Goal: Task Accomplishment & Management: Complete application form

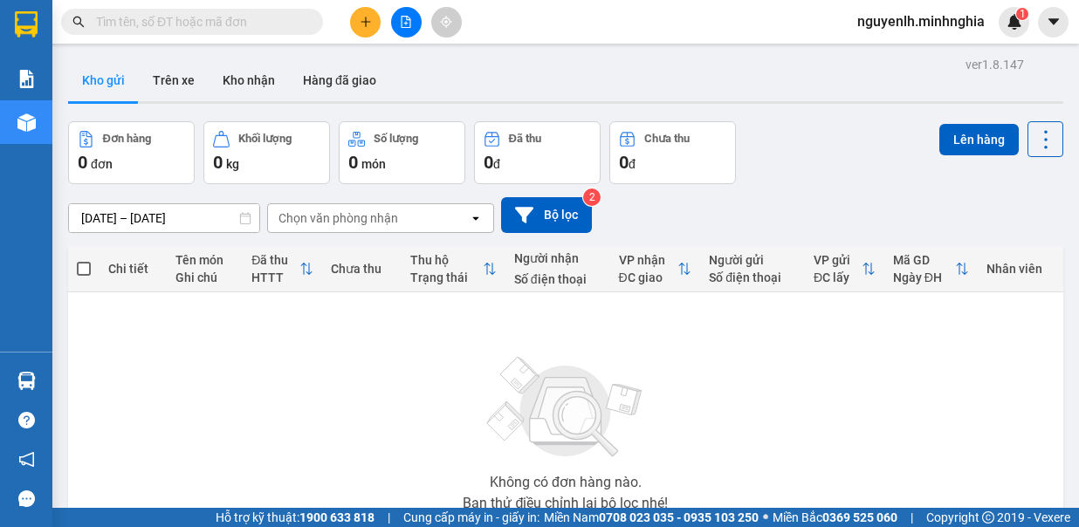
click at [154, 24] on input "text" at bounding box center [199, 21] width 206 height 19
click at [248, 22] on input "text" at bounding box center [199, 21] width 206 height 19
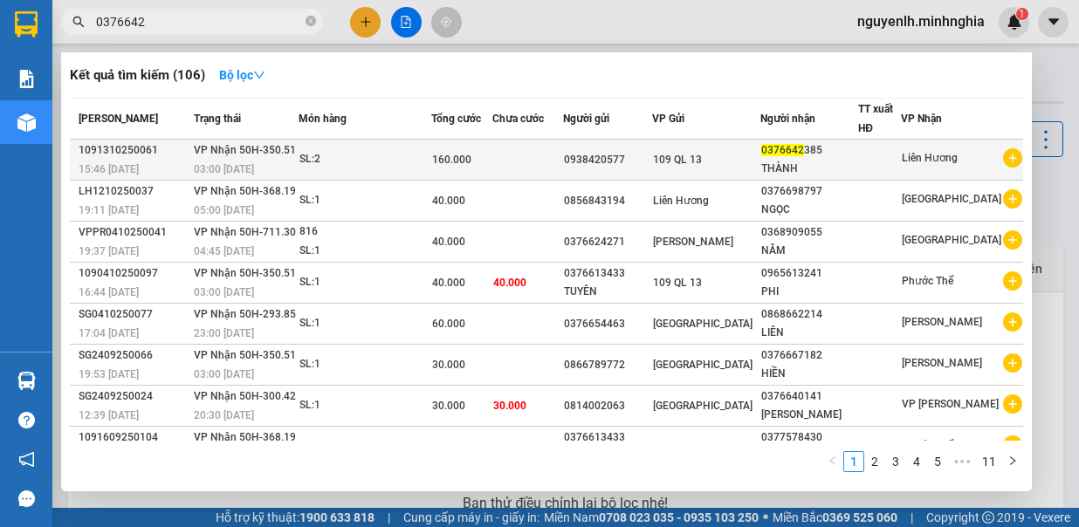
type input "0376642"
click at [814, 161] on div "THÀNH" at bounding box center [809, 169] width 97 height 18
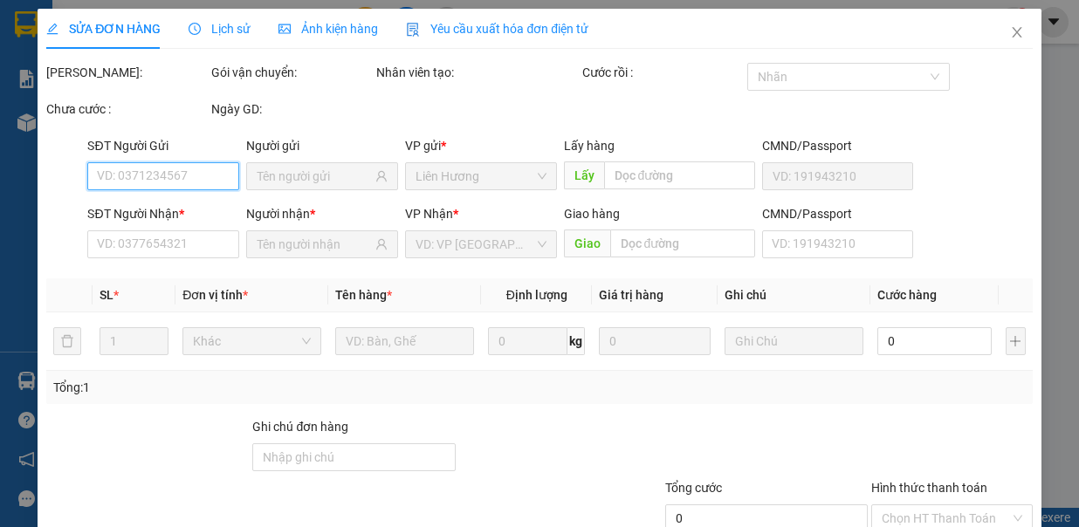
scroll to position [120, 0]
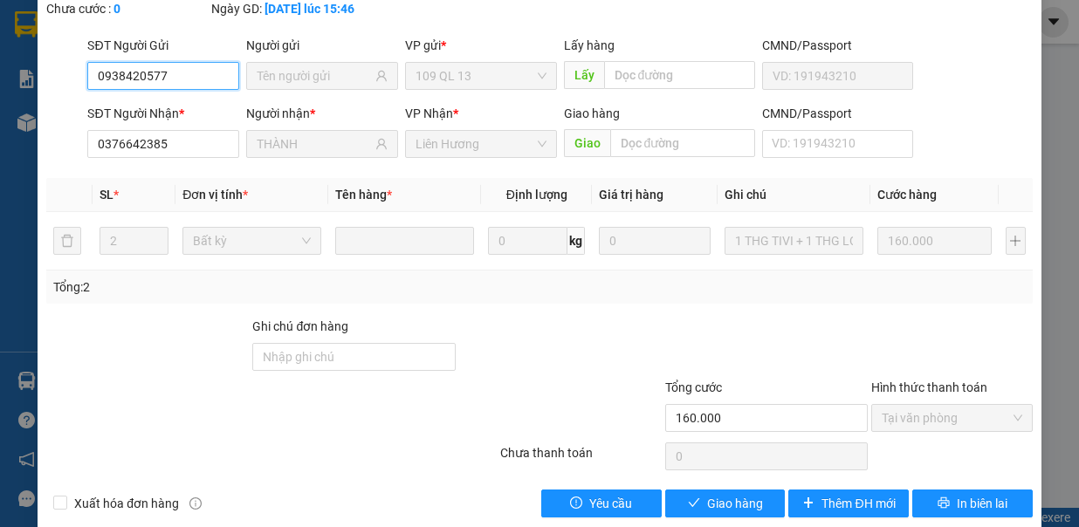
type input "0938420577"
type input "0376642385"
type input "THÀNH"
type input "160.000"
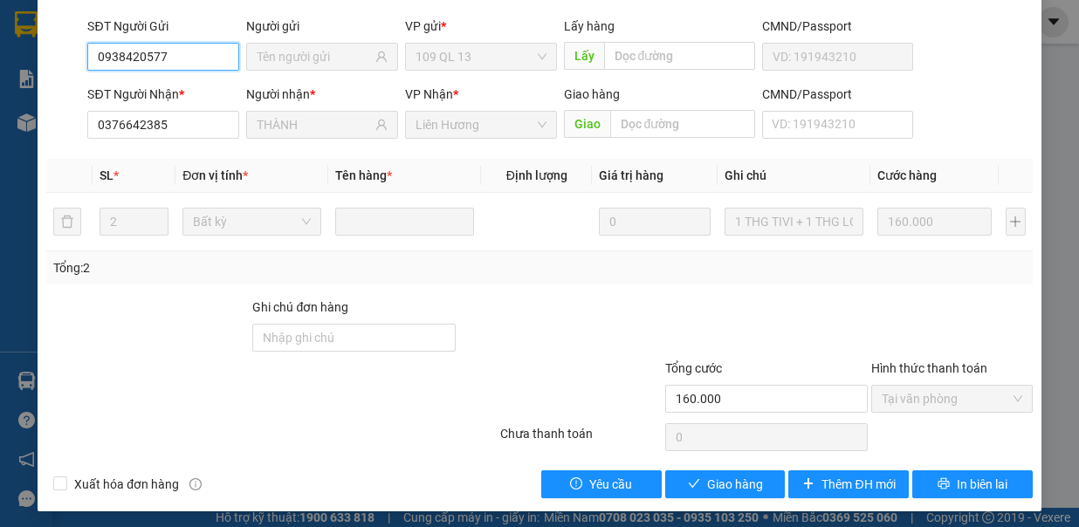
scroll to position [0, 0]
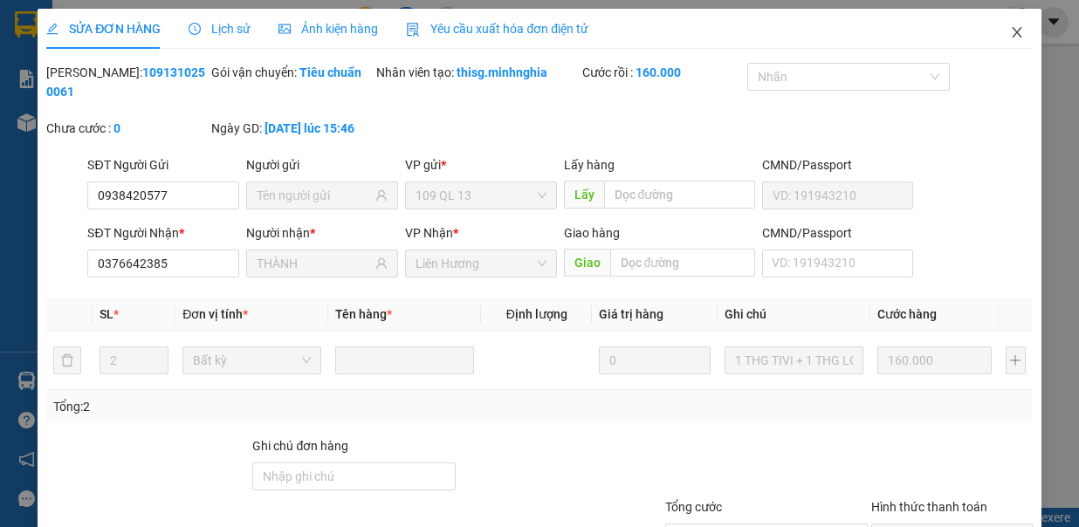
click at [1012, 34] on icon "close" at bounding box center [1017, 32] width 10 height 10
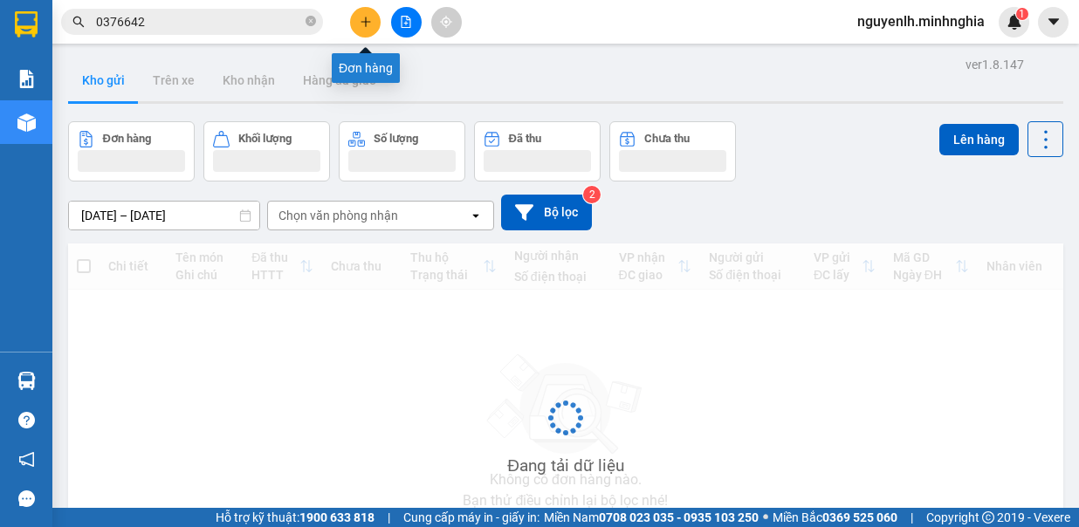
click at [362, 26] on icon "plus" at bounding box center [366, 22] width 12 height 12
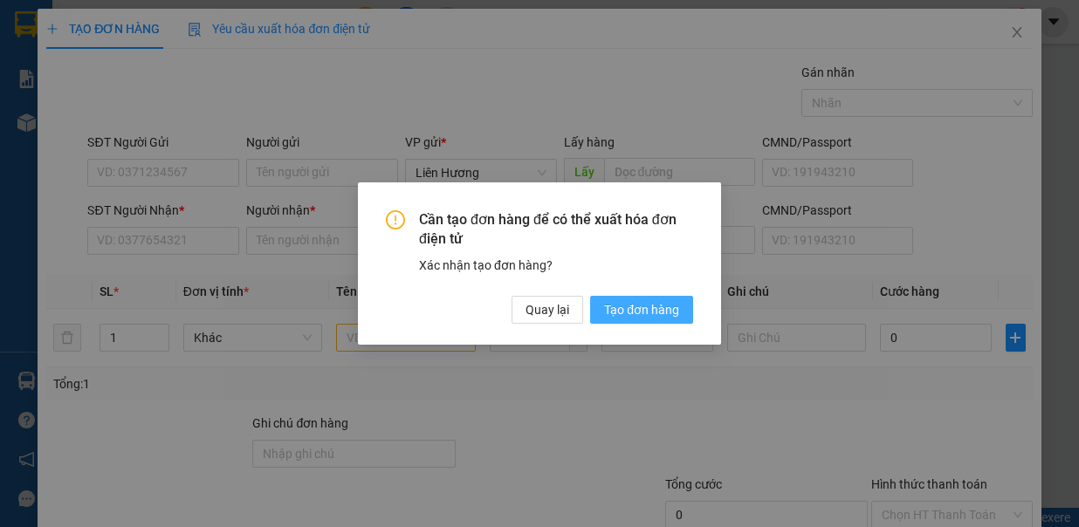
click at [646, 311] on span "Tạo đơn hàng" at bounding box center [641, 309] width 75 height 19
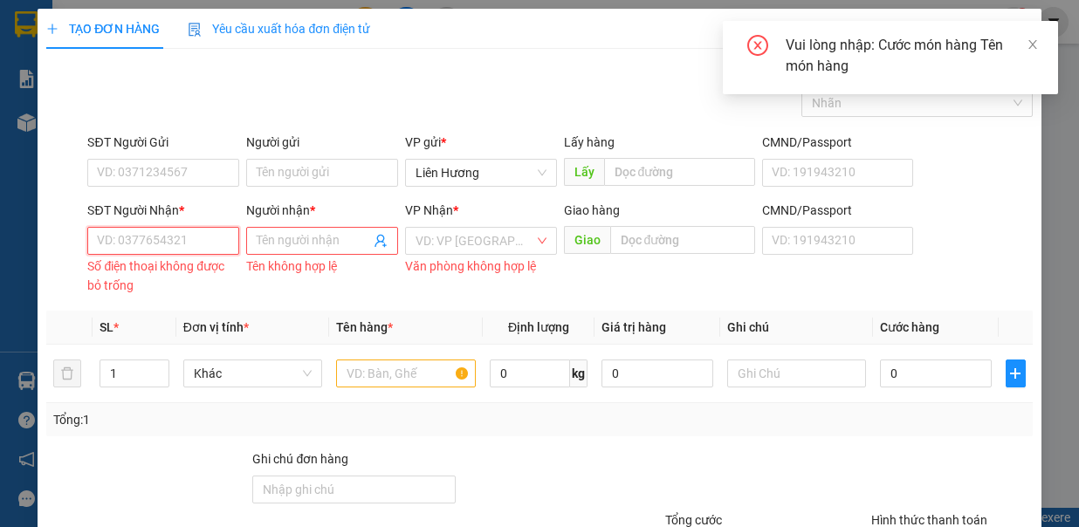
click at [200, 248] on input "SĐT Người Nhận *" at bounding box center [163, 241] width 152 height 28
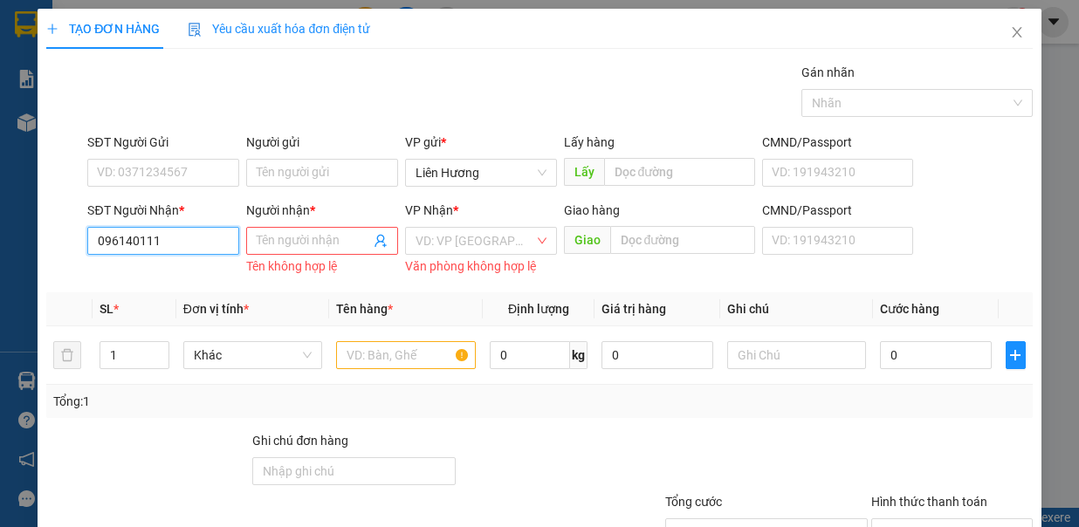
type input "0961401112"
click at [191, 274] on div "0961401112 - THU" at bounding box center [161, 273] width 128 height 19
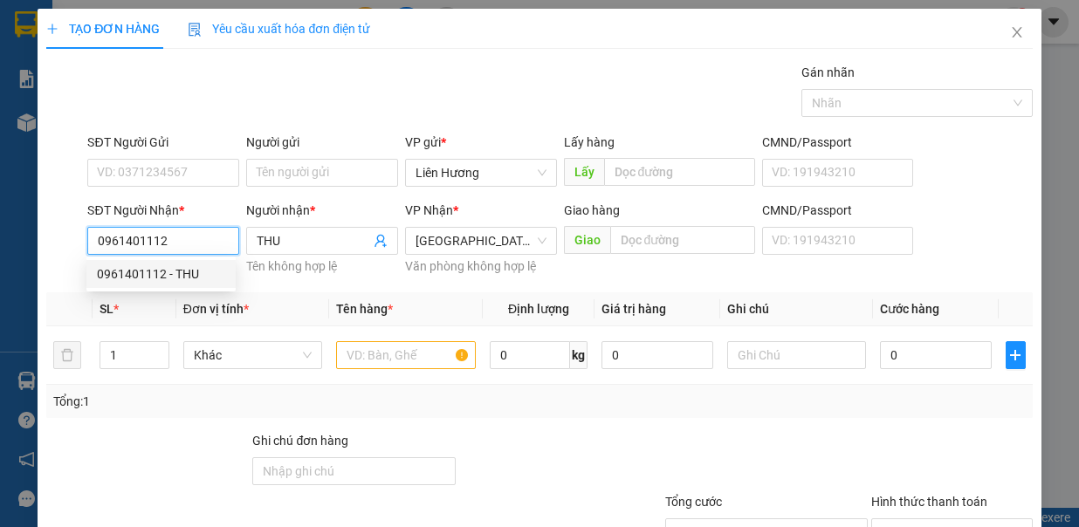
type input "THU"
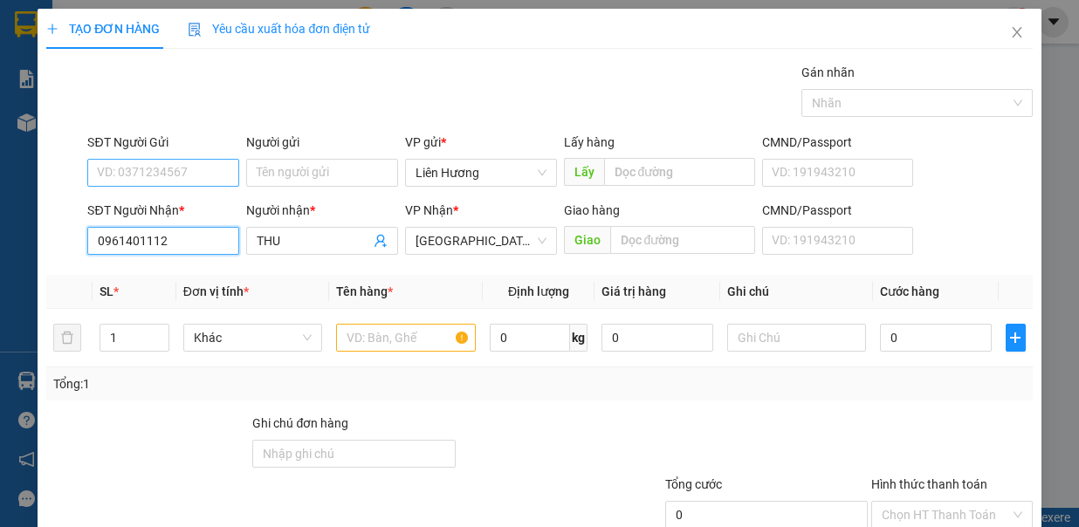
type input "0961401112"
click at [196, 168] on input "SĐT Người Gửi" at bounding box center [163, 173] width 152 height 28
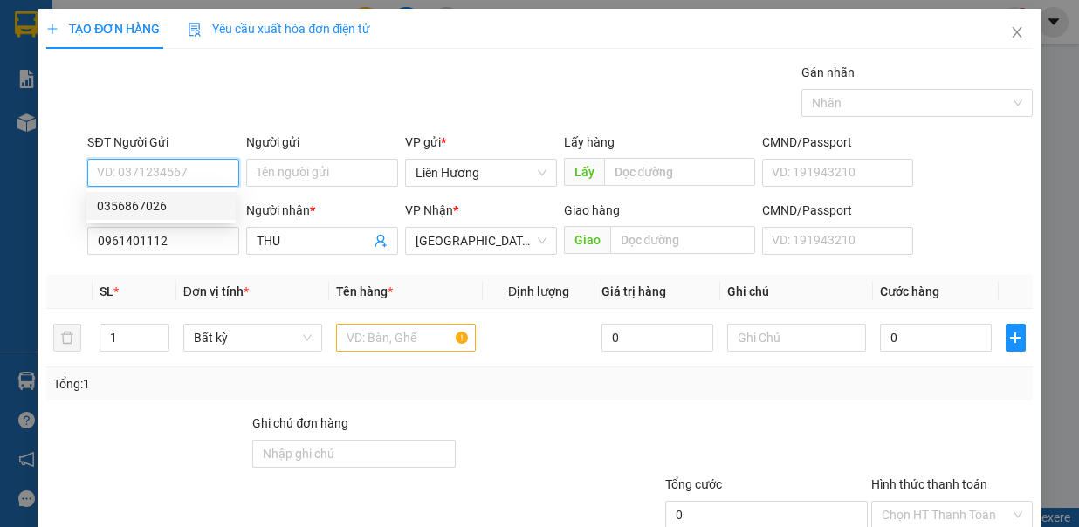
click at [178, 206] on div "0356867026" at bounding box center [161, 205] width 128 height 19
type input "0356867026"
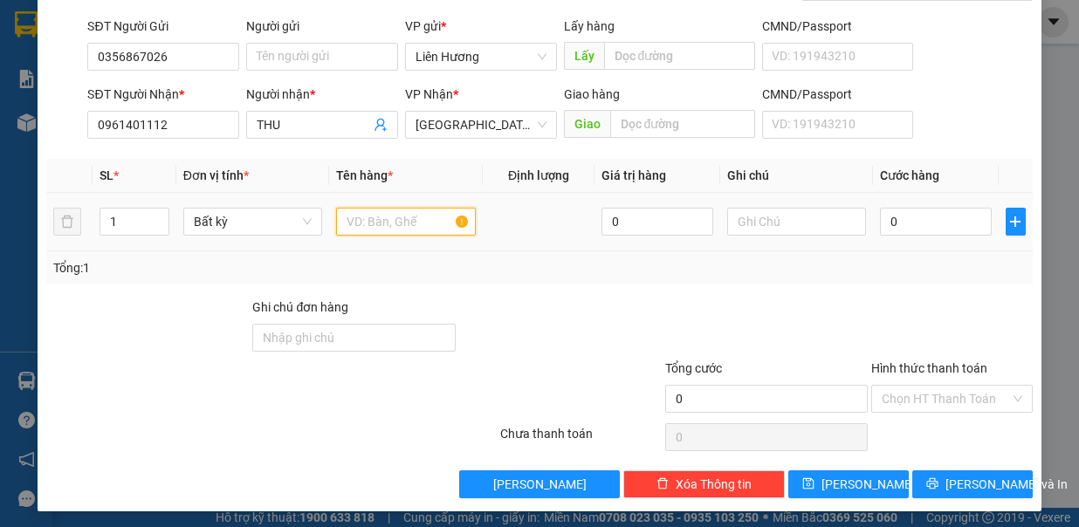
click at [384, 226] on input "text" at bounding box center [406, 222] width 140 height 28
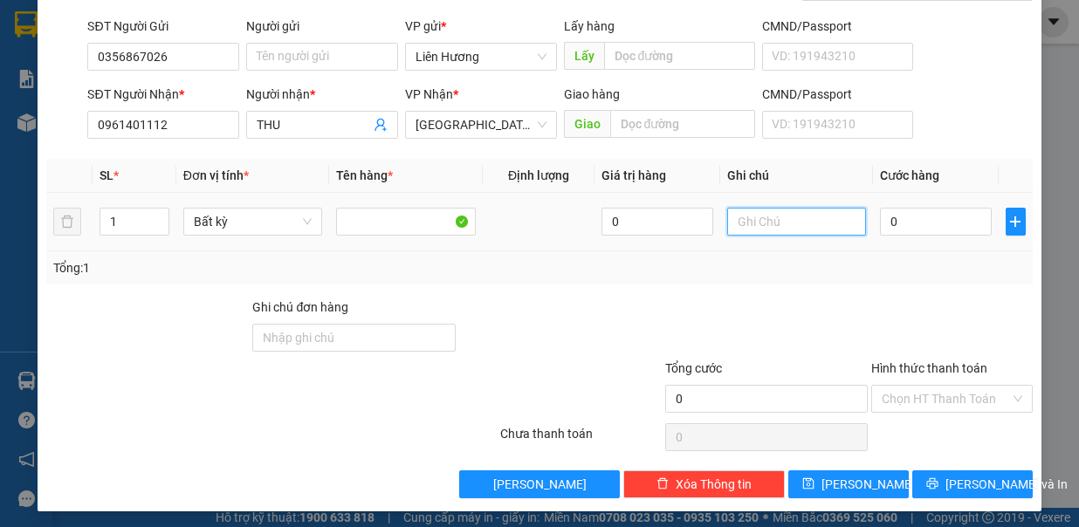
click at [757, 225] on input "text" at bounding box center [797, 222] width 140 height 28
type input "1 TH GIẤY - CÁ KHÔ"
type input "4"
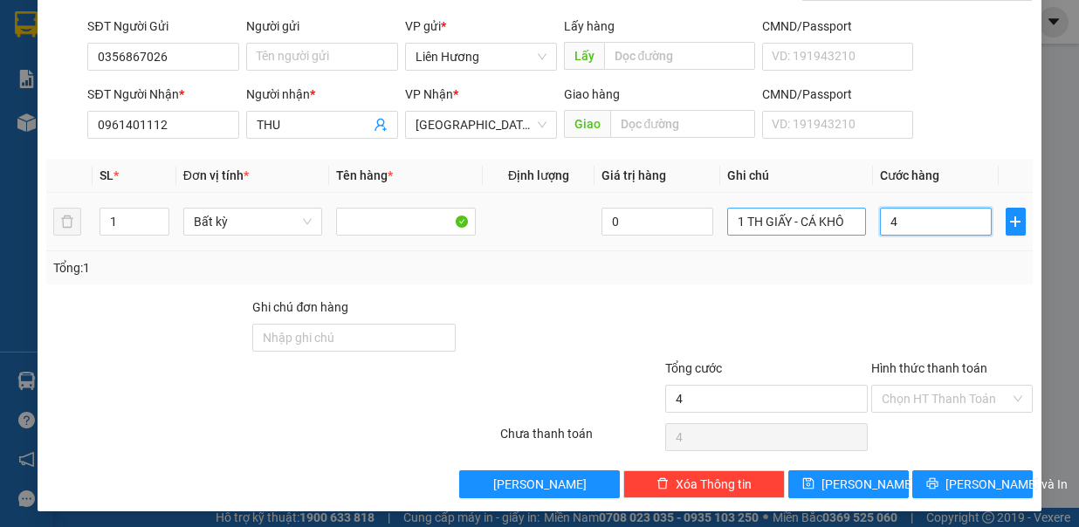
type input "40"
type input "40.000"
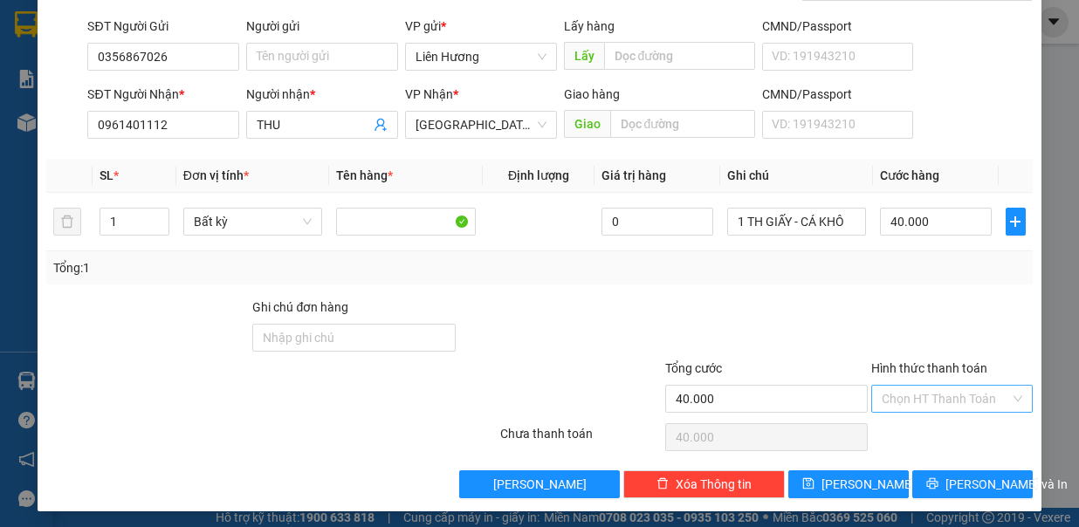
click at [918, 391] on input "Hình thức thanh toán" at bounding box center [945, 399] width 128 height 26
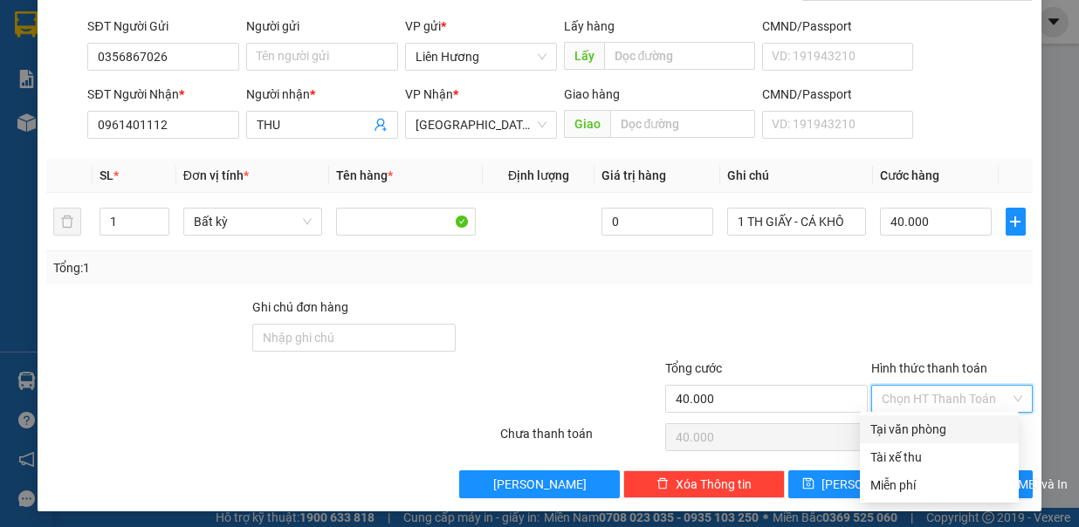
click at [919, 430] on div "Tại văn phòng" at bounding box center [939, 429] width 138 height 19
type input "0"
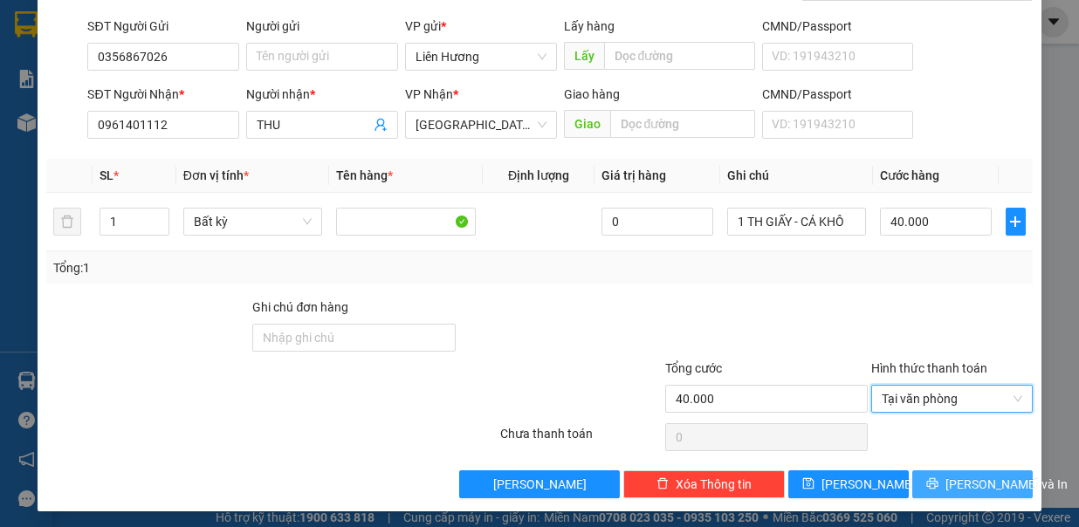
click at [949, 478] on span "Lưu và In" at bounding box center [1006, 484] width 122 height 19
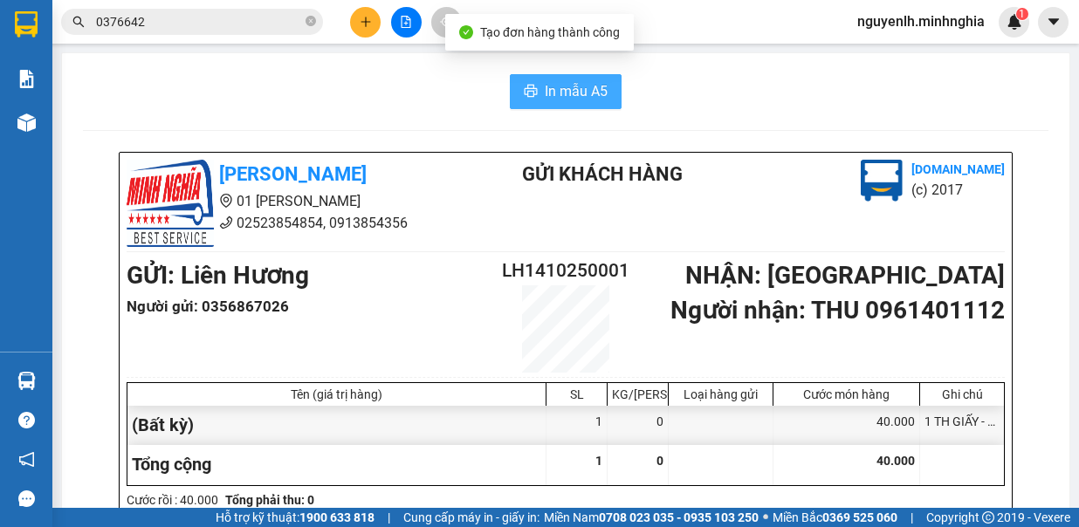
click at [589, 94] on span "In mẫu A5" at bounding box center [576, 91] width 63 height 22
